Goal: Information Seeking & Learning: Learn about a topic

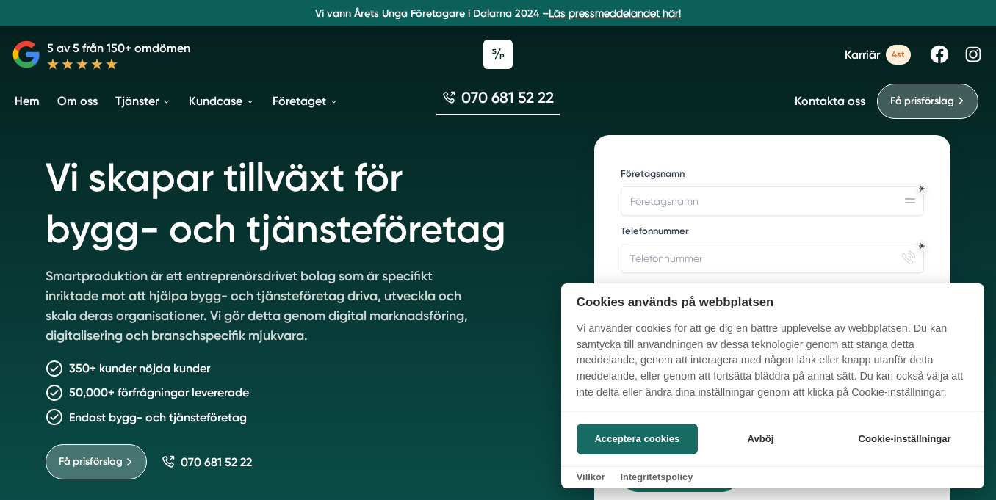
click at [138, 104] on div at bounding box center [498, 250] width 996 height 500
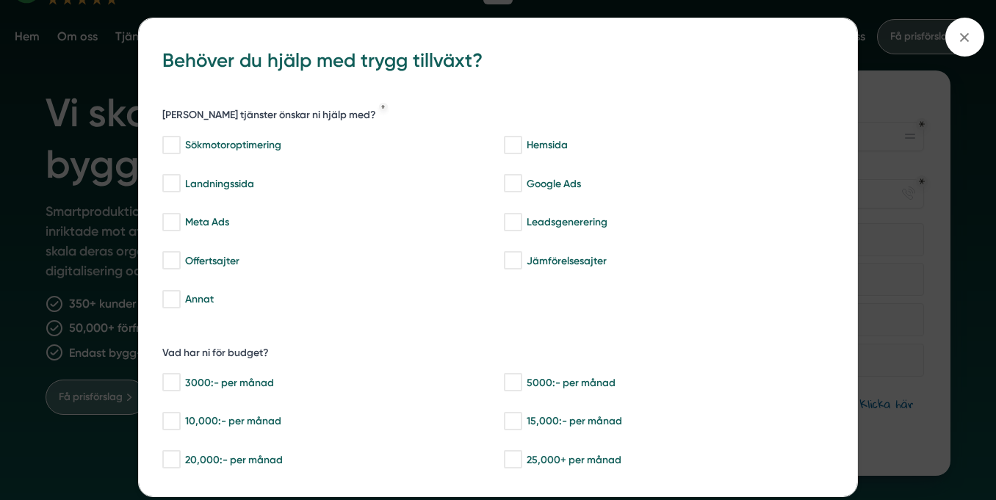
click at [968, 116] on div "bbc9b822-b2c6-488a-ab3e-9a2d59e49c7c Behöver du hjälp med trygg tillväxt? Vilka…" at bounding box center [498, 250] width 996 height 500
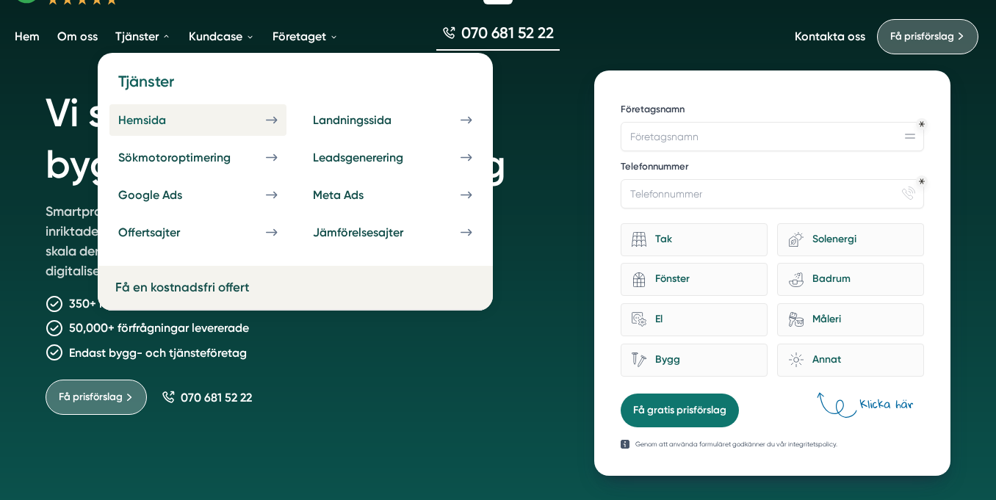
click at [165, 122] on div "Hemsida" at bounding box center [159, 120] width 83 height 14
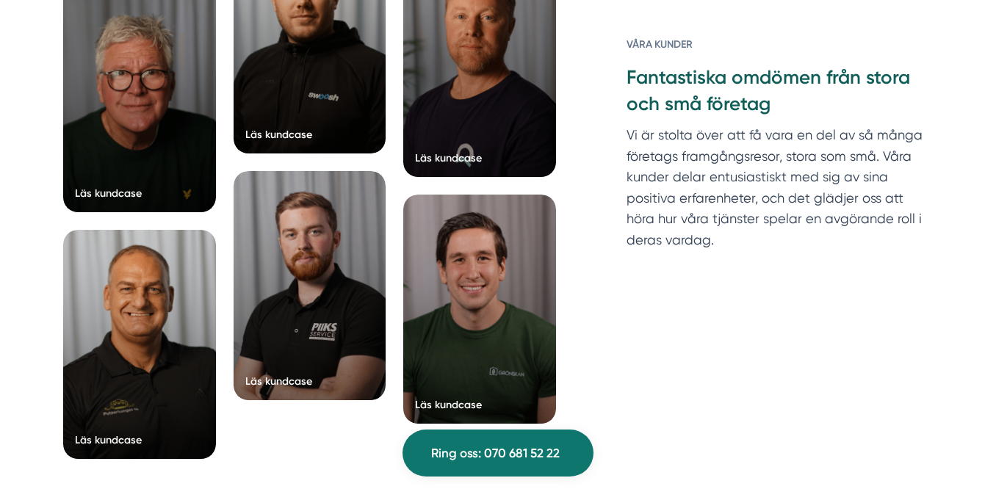
scroll to position [3543, 0]
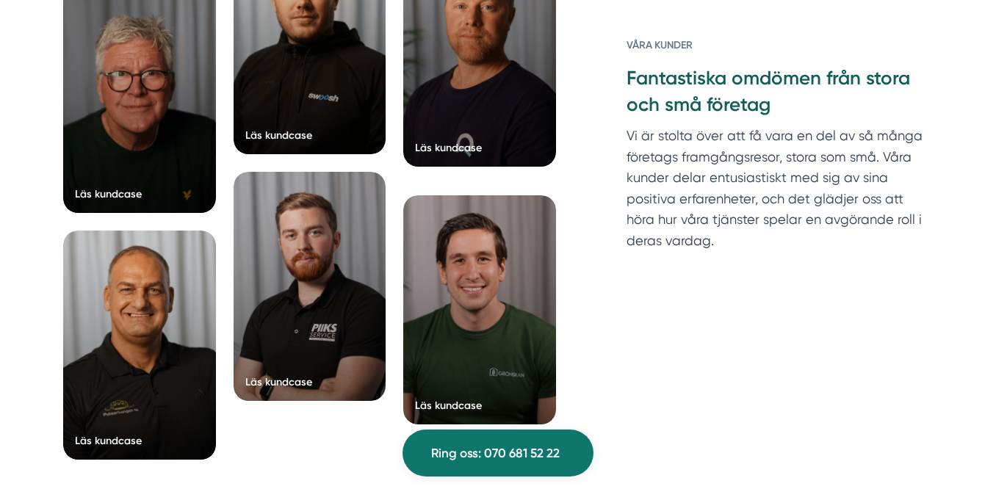
click at [525, 116] on div at bounding box center [479, 52] width 153 height 229
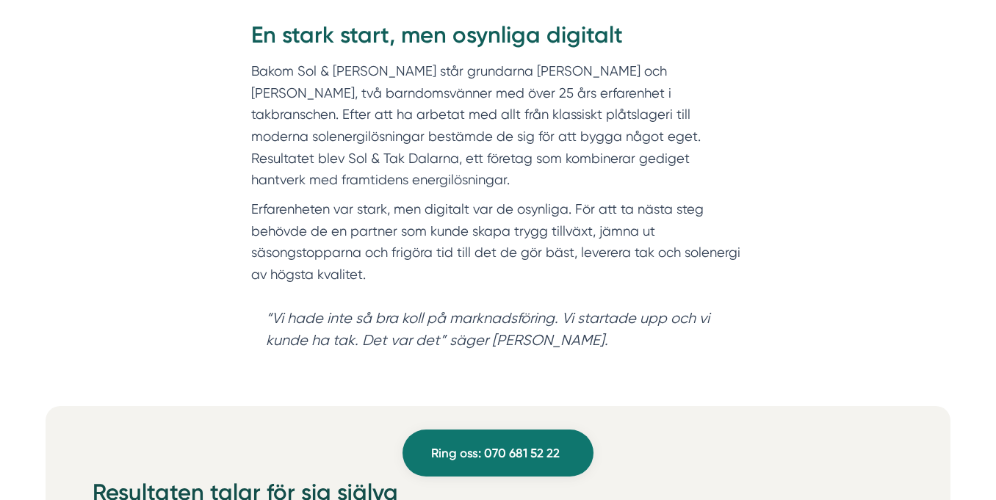
scroll to position [1021, 0]
